Goal: Transaction & Acquisition: Purchase product/service

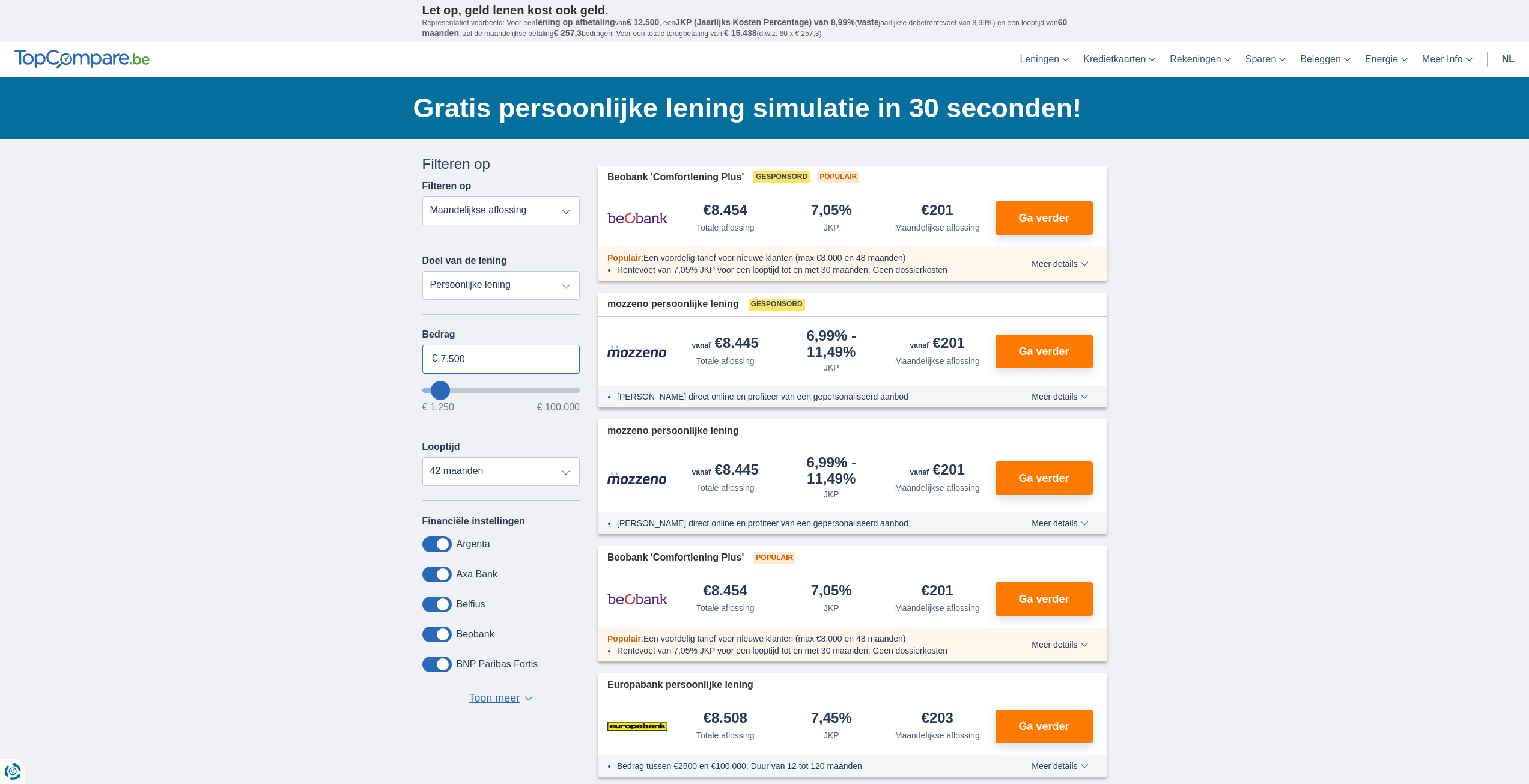
drag, startPoint x: 471, startPoint y: 357, endPoint x: 394, endPoint y: 356, distance: 77.0
type input "40.000"
type input "40250"
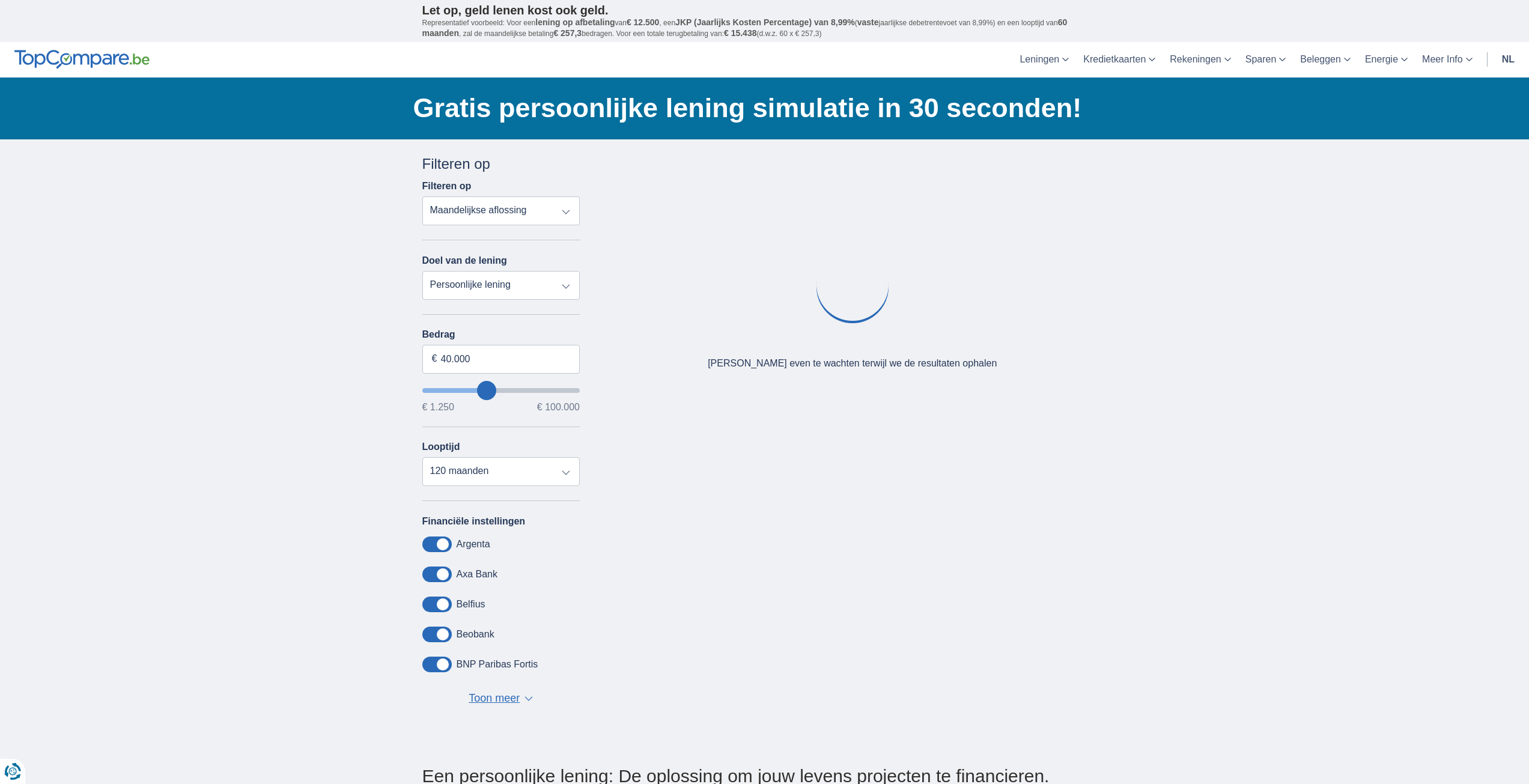
click at [1222, 391] on div "× widget.non-eligible-application.title widget.non-eligible-application.text no…" at bounding box center [764, 446] width 1529 height 615
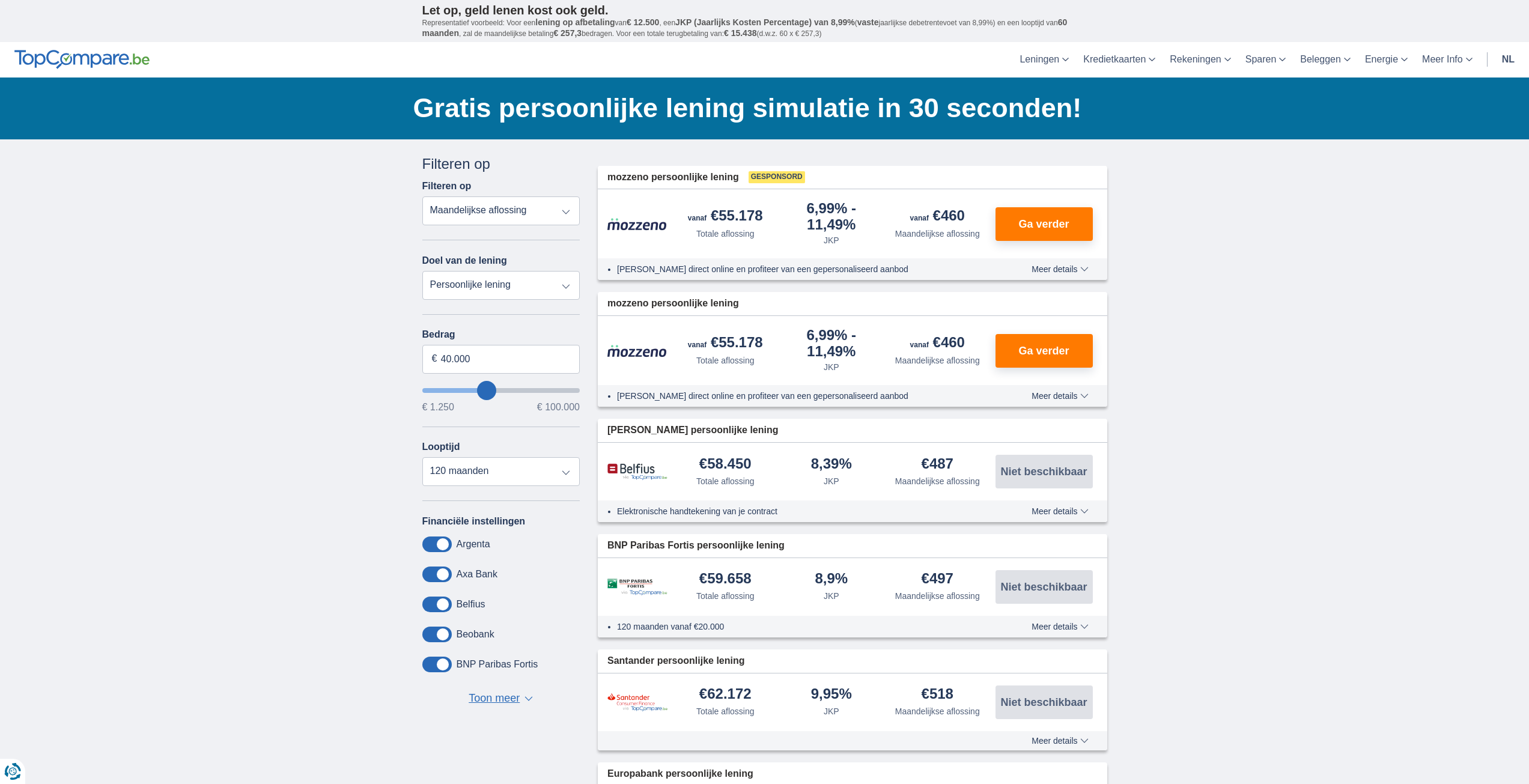
scroll to position [60, 0]
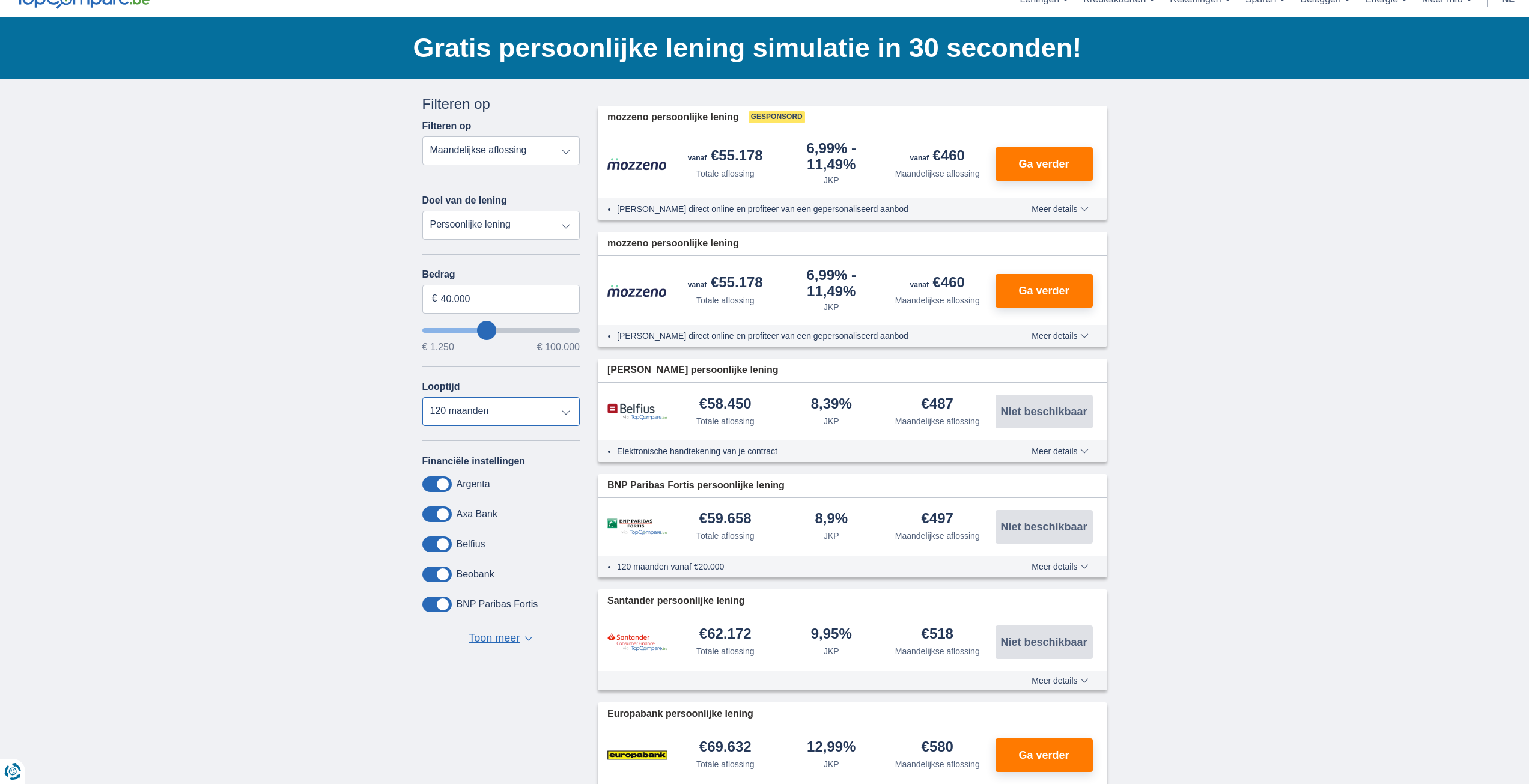
click at [568, 415] on select "12 maanden 18 maanden 24 maanden 30 maanden 36 maanden 42 maanden 48 maanden 60…" at bounding box center [501, 412] width 158 height 29
select select "36"
click at [422, 397] on select "12 maanden 18 maanden 24 maanden 30 maanden 36 maanden 42 maanden 48 maanden 60…" at bounding box center [501, 412] width 158 height 29
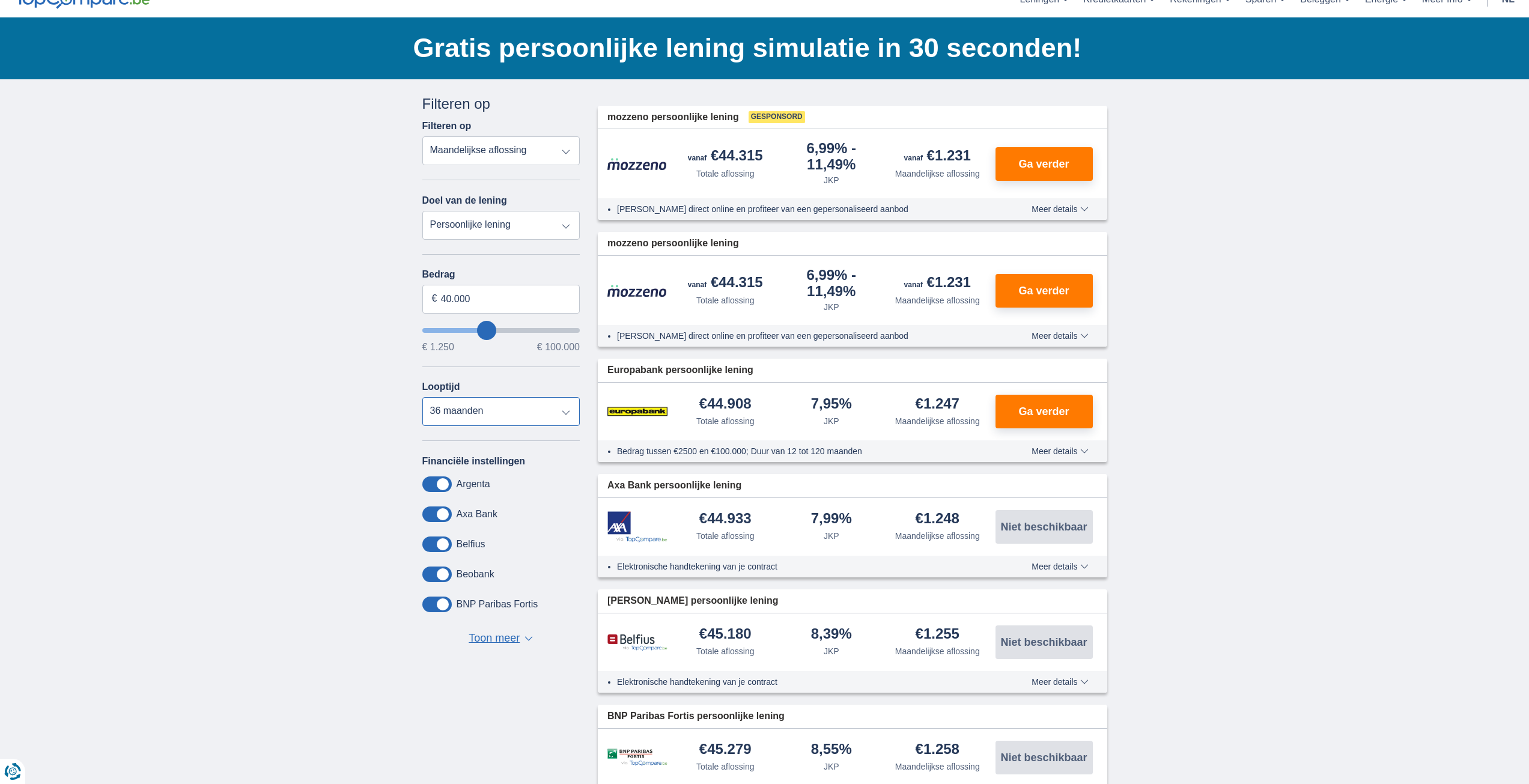
click at [564, 416] on select "12 maanden 18 maanden 24 maanden 30 maanden 36 maanden 42 maanden 48 maanden 60…" at bounding box center [501, 412] width 158 height 29
click at [422, 397] on select "12 maanden 18 maanden 24 maanden 30 maanden 36 maanden 42 maanden 48 maanden 60…" at bounding box center [501, 412] width 158 height 29
